Goal: Book appointment/travel/reservation

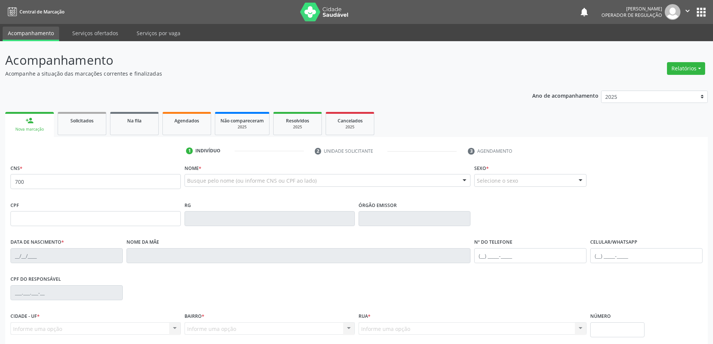
type input "706 4061 6467 9982"
type input "0773340351"
type input "[DATE]"
type input "[PHONE_NUMBER]"
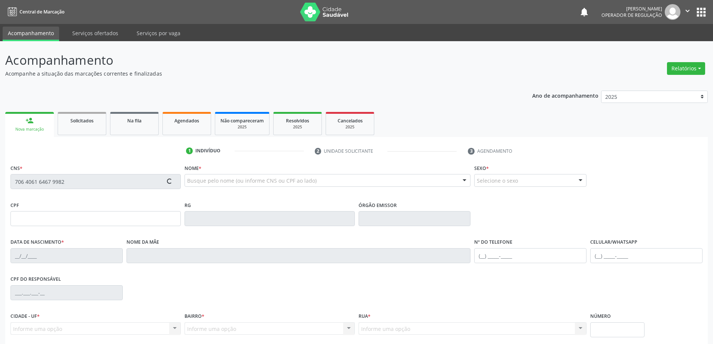
type input "016.714.165-11"
type input "S/N"
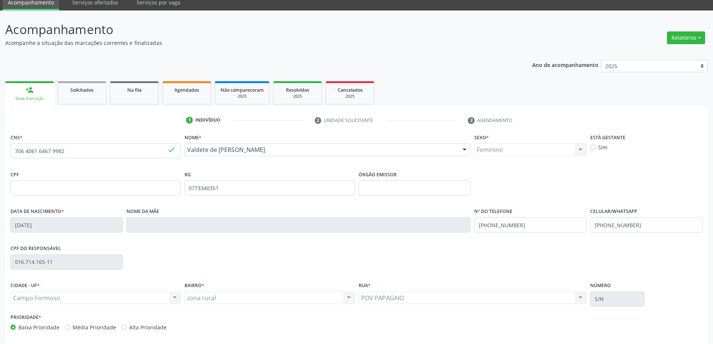
scroll to position [62, 0]
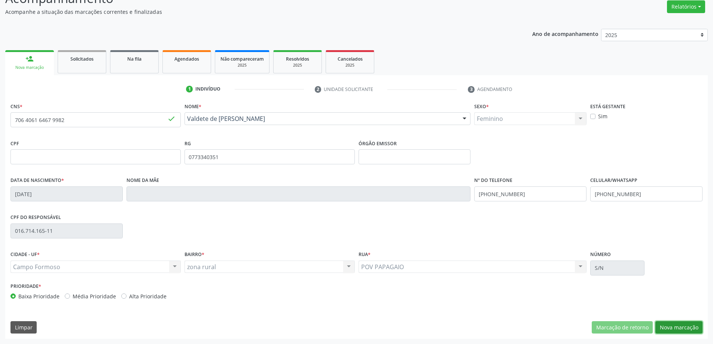
click at [667, 325] on button "Nova marcação" at bounding box center [679, 327] width 47 height 13
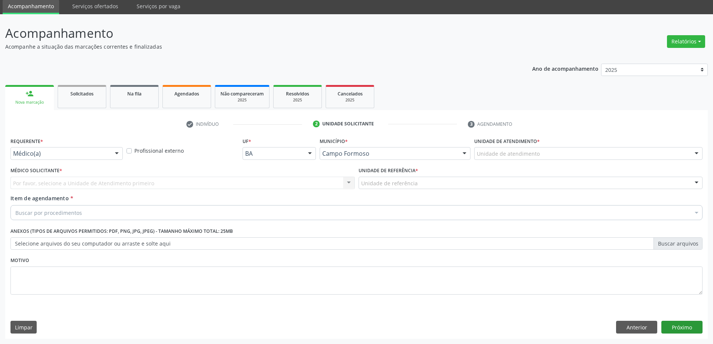
scroll to position [27, 0]
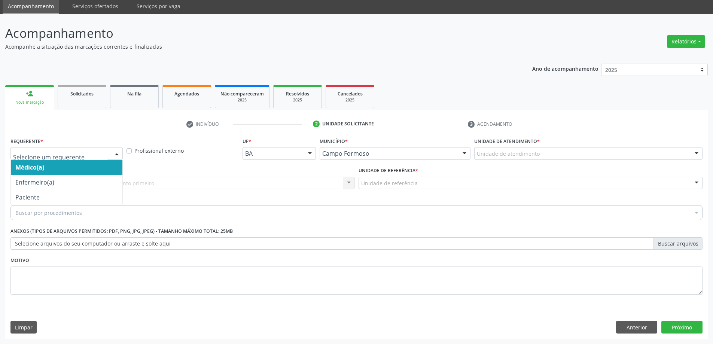
drag, startPoint x: 118, startPoint y: 155, endPoint x: 78, endPoint y: 167, distance: 42.4
click at [118, 155] on div at bounding box center [116, 154] width 11 height 13
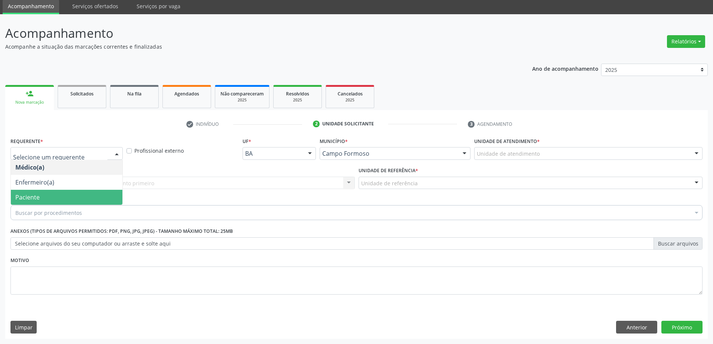
click at [57, 199] on span "Paciente" at bounding box center [67, 197] width 112 height 15
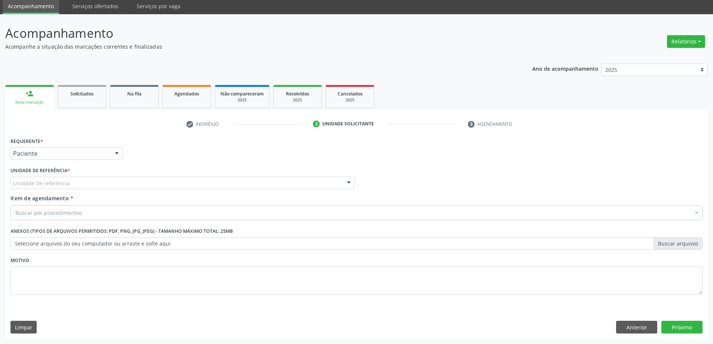
drag, startPoint x: 343, startPoint y: 182, endPoint x: 268, endPoint y: 191, distance: 75.1
click at [343, 182] on div at bounding box center [348, 183] width 11 height 13
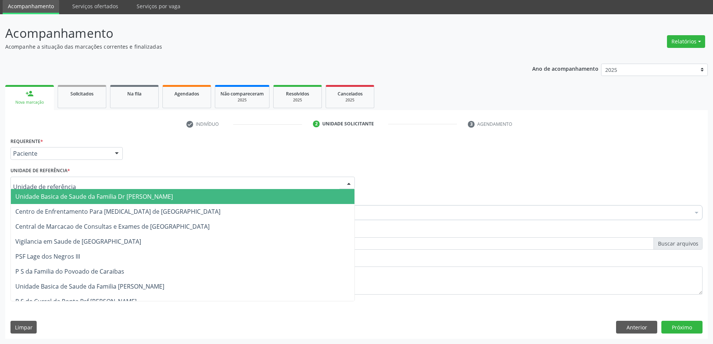
click at [203, 194] on span "Unidade Basica de Saude da Familia Dr [PERSON_NAME]" at bounding box center [183, 196] width 344 height 15
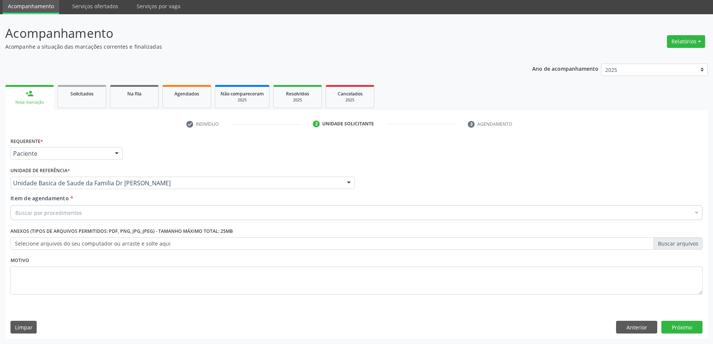
click at [166, 206] on div "Buscar por procedimentos" at bounding box center [356, 212] width 692 height 15
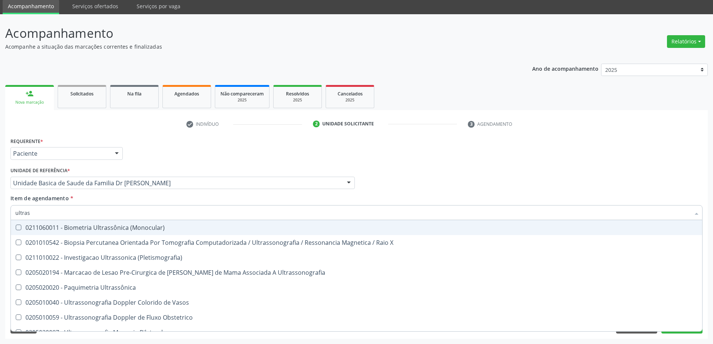
type input "ultrass"
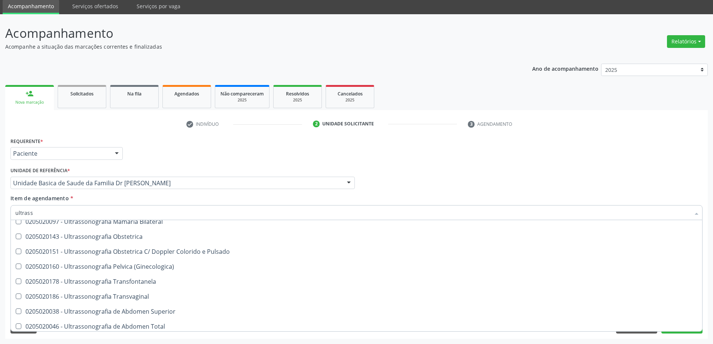
scroll to position [112, 0]
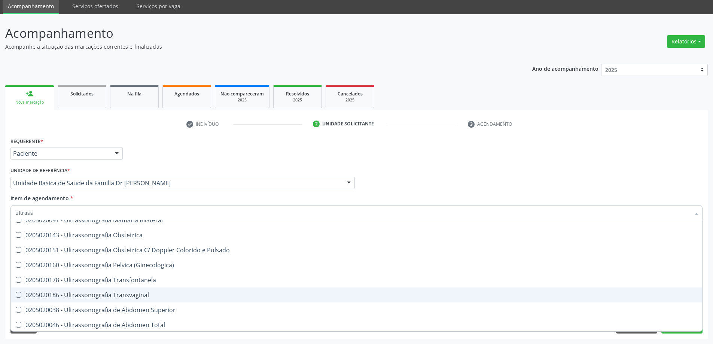
click at [155, 296] on div "0205020186 - Ultrassonografia Transvaginal" at bounding box center [356, 295] width 683 height 6
checkbox Transvaginal "true"
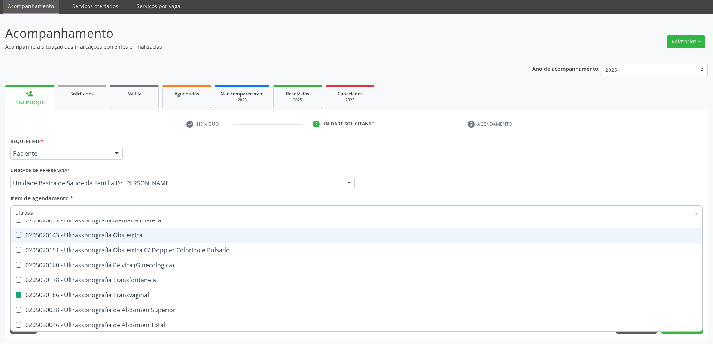
click at [680, 334] on div "Requerente * Paciente Médico(a) Enfermeiro(a) Paciente Nenhum resultado encontr…" at bounding box center [356, 237] width 703 height 203
checkbox X "true"
checkbox Transvaginal "false"
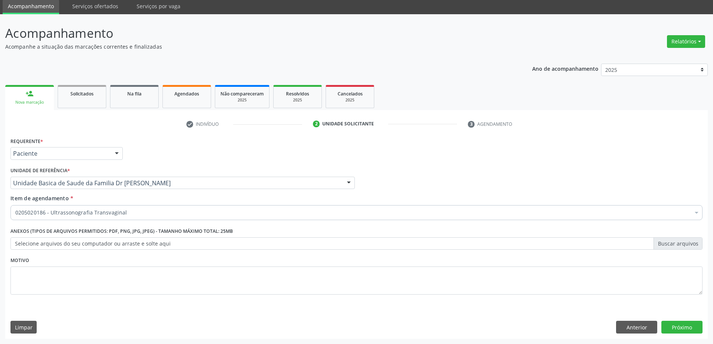
scroll to position [0, 0]
click at [680, 332] on button "Próximo" at bounding box center [682, 327] width 41 height 13
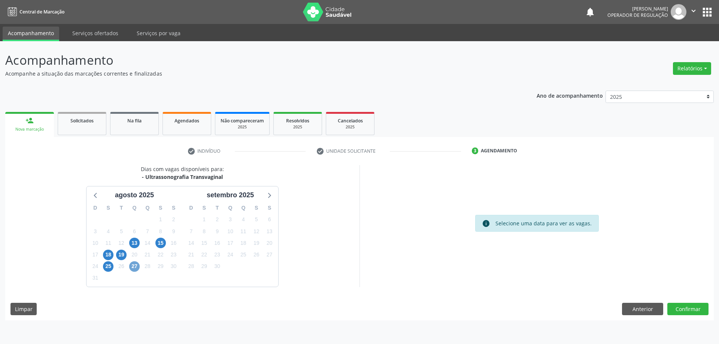
click at [137, 269] on span "27" at bounding box center [134, 266] width 10 height 10
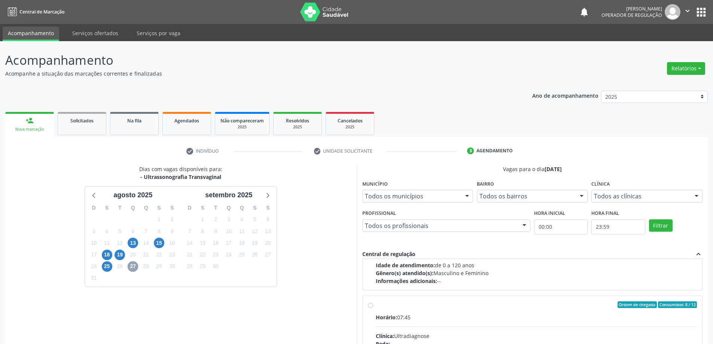
click at [683, 11] on button "" at bounding box center [688, 12] width 14 height 16
click at [665, 45] on link "Sair" at bounding box center [669, 45] width 52 height 10
